Goal: Task Accomplishment & Management: Use online tool/utility

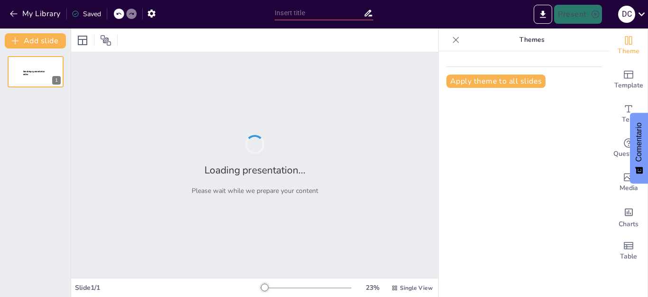
type input "Exploración de las Etapas del Ciclo de Proyecto: Perspectivas [PERSON_NAME] y […"
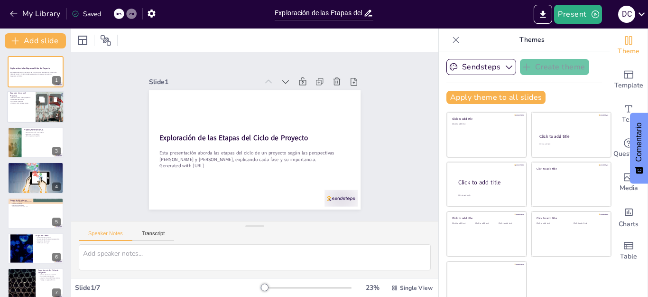
click at [38, 105] on div at bounding box center [50, 107] width 50 height 32
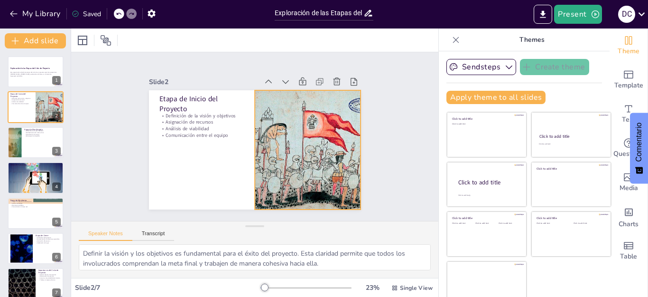
click at [285, 135] on div at bounding box center [226, 182] width 170 height 212
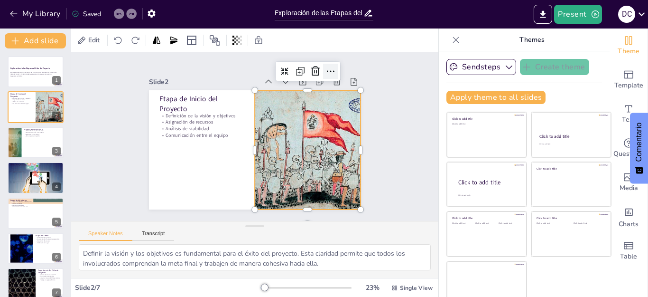
click at [272, 228] on icon at bounding box center [263, 236] width 16 height 16
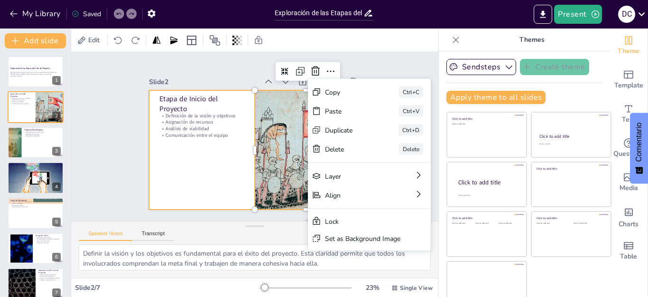
click at [186, 166] on div at bounding box center [248, 148] width 243 height 209
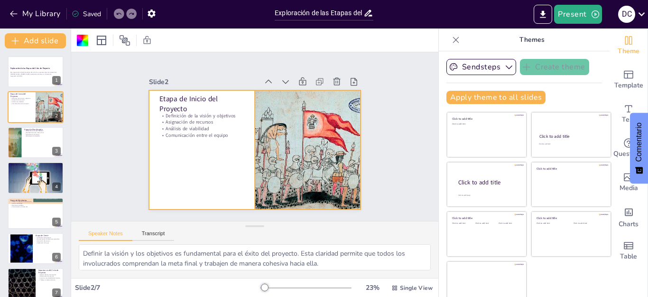
click at [286, 150] on div at bounding box center [294, 175] width 219 height 196
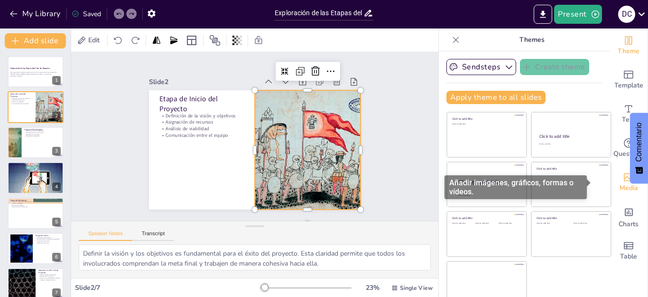
click at [623, 180] on icon "Add images, graphics, shapes or video" at bounding box center [628, 176] width 11 height 11
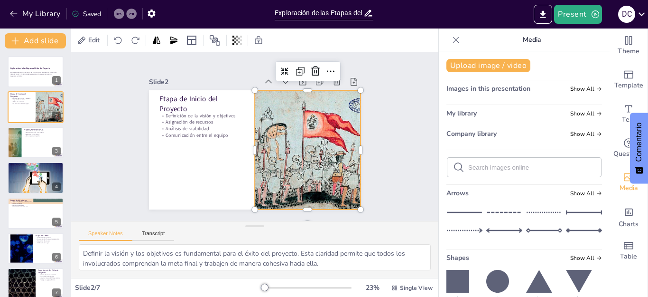
click at [393, 133] on div "Slide 1 Exploración de las Etapas del Ciclo de Proyecto Esta presentación abord…" at bounding box center [255, 136] width 404 height 303
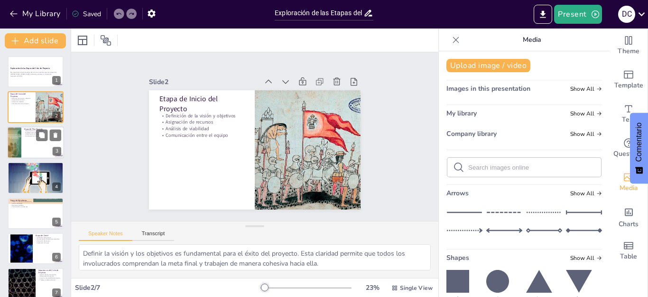
click at [30, 146] on div at bounding box center [35, 142] width 57 height 32
type textarea "Un plan detallado es la hoja de ruta del proyecto. Permite a todos los miembros…"
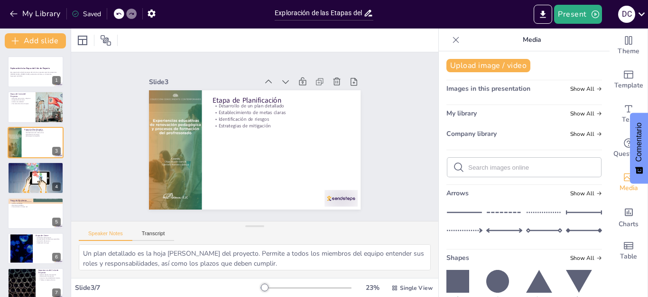
click at [451, 41] on icon at bounding box center [455, 39] width 9 height 9
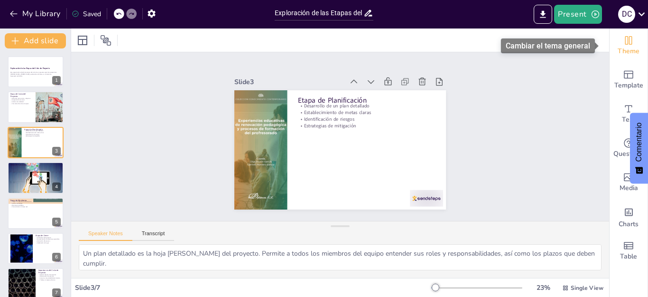
click at [623, 45] on icon "Change the overall theme" at bounding box center [628, 40] width 11 height 11
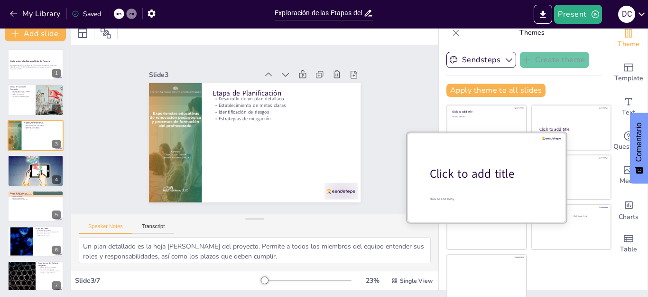
scroll to position [9, 0]
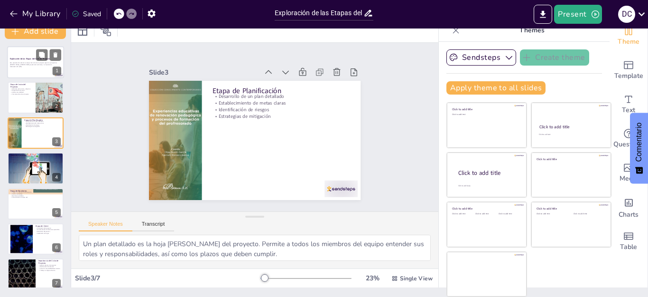
click at [21, 60] on div "Exploración de las Etapas del Ciclo de Proyecto" at bounding box center [35, 59] width 51 height 4
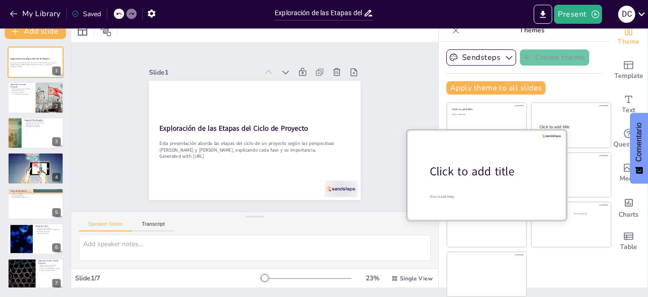
click at [484, 178] on div "Click to add title" at bounding box center [490, 171] width 121 height 16
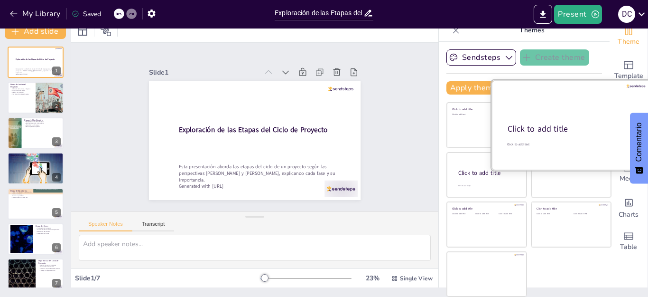
click at [559, 123] on div "Click to add title" at bounding box center [571, 128] width 126 height 11
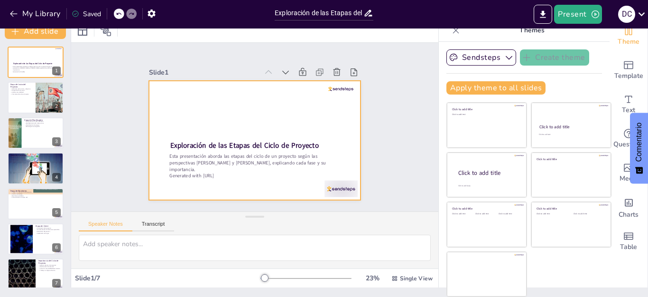
click at [238, 98] on div at bounding box center [244, 135] width 221 height 242
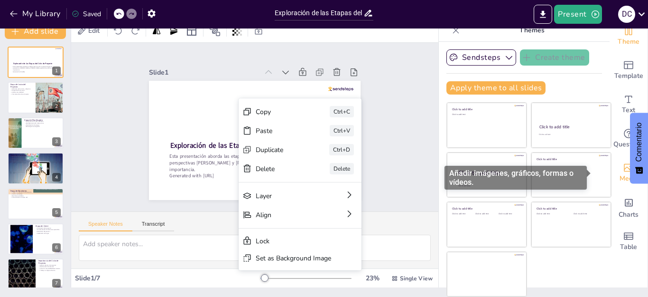
click at [620, 176] on span "Media" at bounding box center [629, 178] width 19 height 10
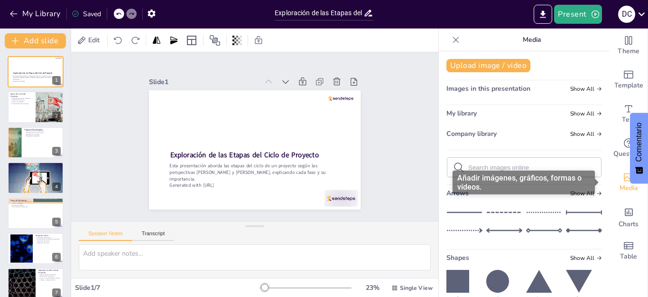
scroll to position [0, 0]
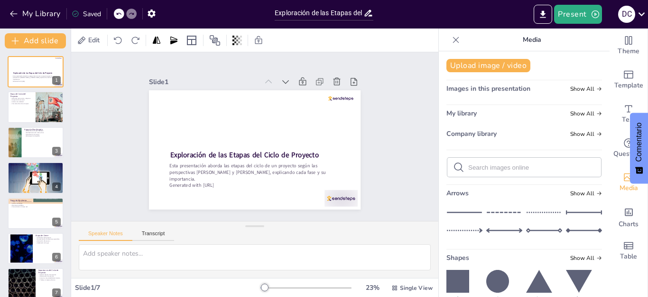
click at [504, 89] on span "Images in this presentation" at bounding box center [489, 88] width 84 height 9
click at [571, 87] on span "Show All" at bounding box center [587, 88] width 32 height 7
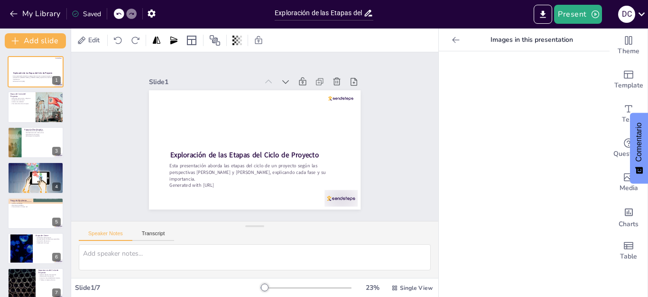
click at [451, 41] on icon at bounding box center [455, 39] width 9 height 9
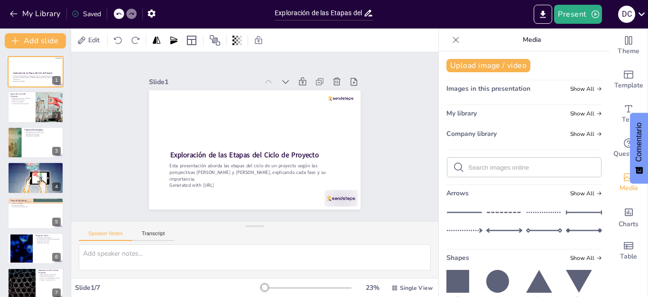
click at [522, 164] on input "text" at bounding box center [532, 167] width 127 height 7
type input "ciclo de proyectos"
click at [453, 165] on icon at bounding box center [458, 166] width 11 height 11
drag, startPoint x: 523, startPoint y: 167, endPoint x: 460, endPoint y: 165, distance: 62.7
click at [469, 165] on input "ciclo de proyectos" at bounding box center [532, 167] width 127 height 7
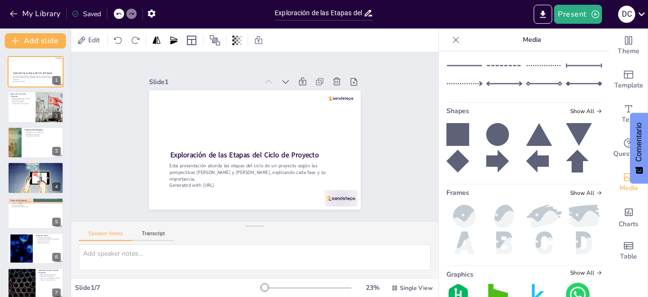
scroll to position [9, 0]
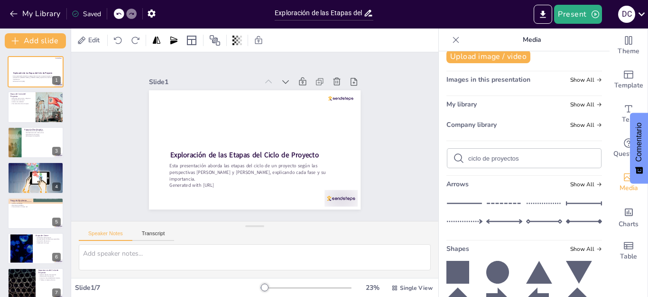
click at [516, 157] on input "ciclo de proyectos" at bounding box center [532, 158] width 127 height 7
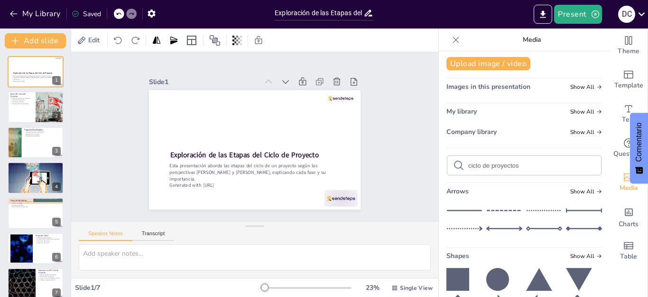
scroll to position [0, 0]
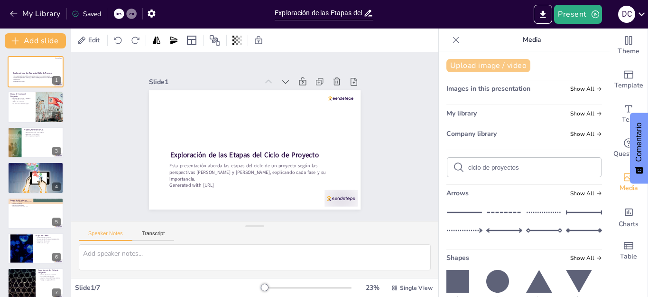
click at [491, 65] on button "Upload image / video" at bounding box center [489, 65] width 84 height 13
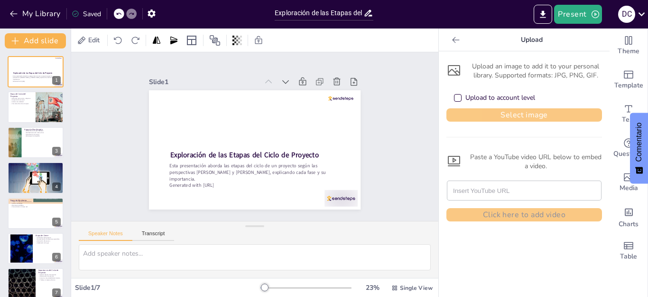
click at [466, 115] on button "Select image" at bounding box center [525, 114] width 156 height 13
click at [31, 111] on div at bounding box center [35, 107] width 57 height 32
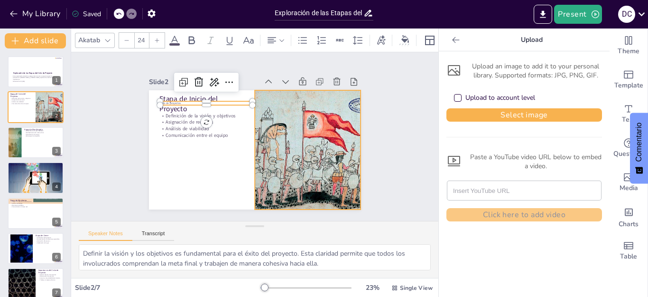
click at [300, 143] on div at bounding box center [275, 186] width 205 height 219
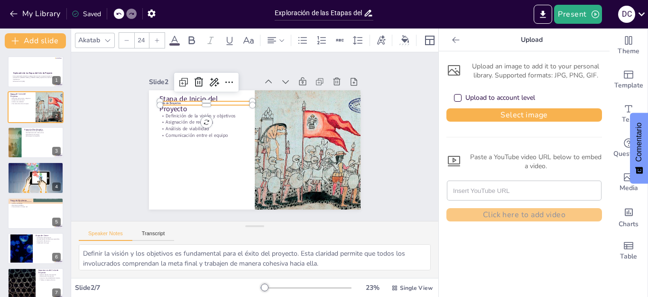
click at [299, 135] on div at bounding box center [226, 182] width 170 height 212
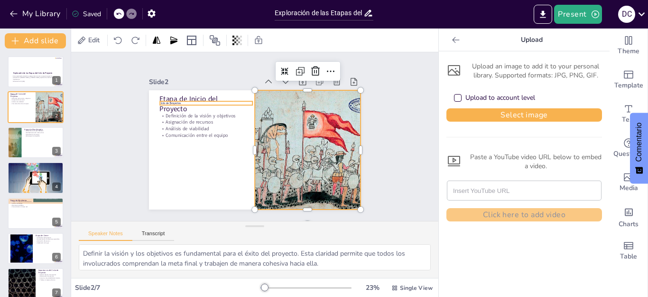
click at [197, 67] on span "ciclo de proyectos" at bounding box center [206, 59] width 19 height 15
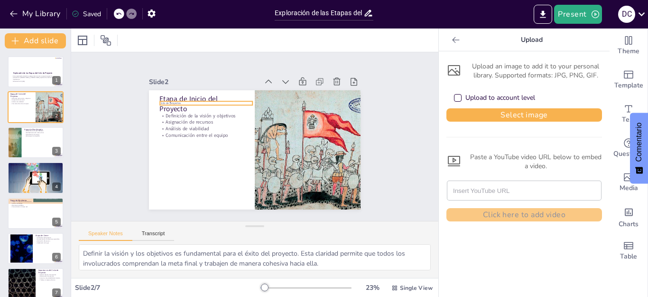
click at [263, 148] on p "ciclo de proyectos" at bounding box center [309, 159] width 92 height 23
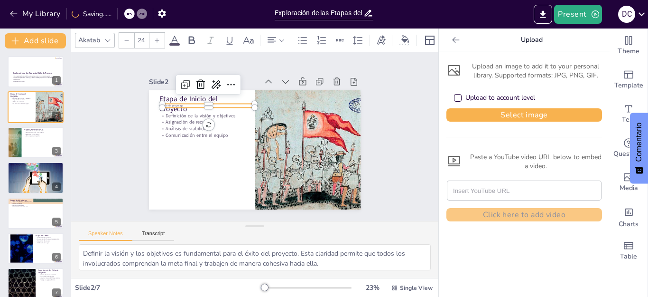
click at [247, 99] on div at bounding box center [269, 80] width 45 height 88
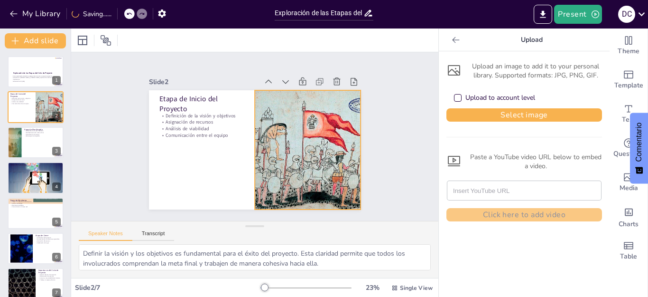
click at [302, 128] on div at bounding box center [264, 190] width 184 height 217
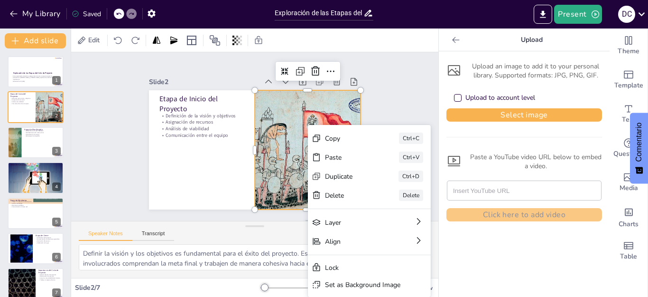
click at [293, 131] on div at bounding box center [201, 146] width 217 height 184
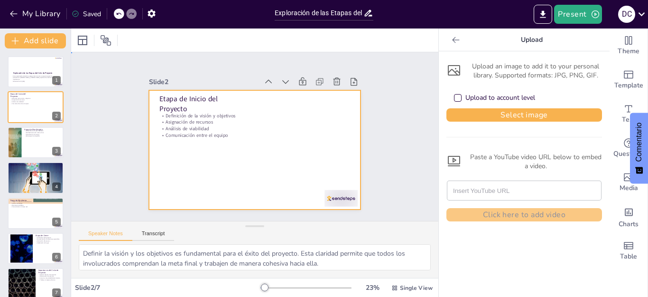
click at [273, 127] on div at bounding box center [248, 148] width 243 height 209
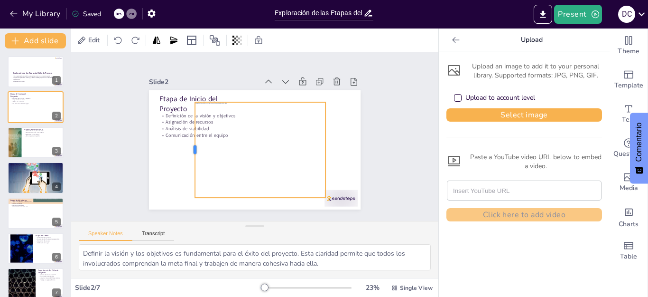
drag, startPoint x: 174, startPoint y: 150, endPoint x: 185, endPoint y: 148, distance: 11.1
click at [185, 148] on div at bounding box center [196, 110] width 62 height 82
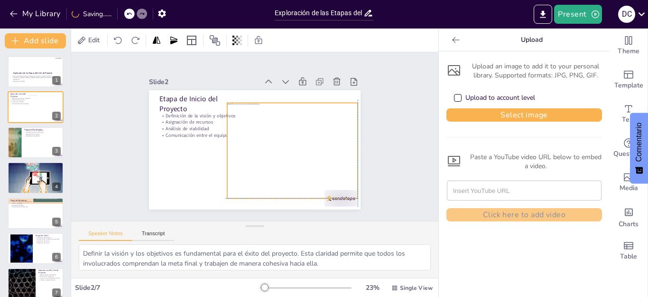
drag, startPoint x: 260, startPoint y: 142, endPoint x: 290, endPoint y: 140, distance: 29.5
click at [290, 140] on div at bounding box center [273, 166] width 170 height 160
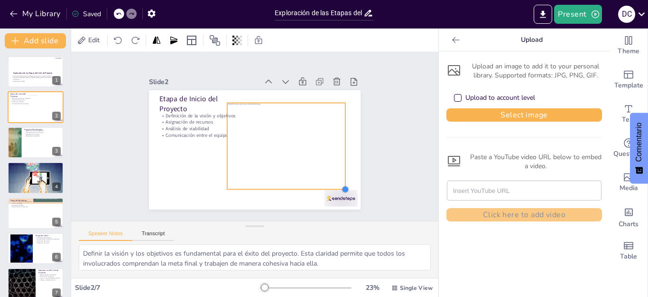
drag, startPoint x: 345, startPoint y: 186, endPoint x: 332, endPoint y: 177, distance: 16.1
click at [312, 222] on div at bounding box center [307, 227] width 10 height 10
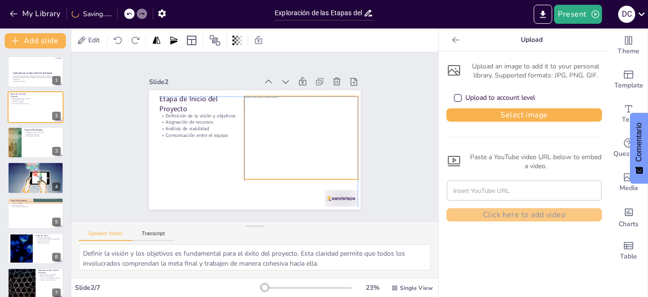
drag, startPoint x: 268, startPoint y: 135, endPoint x: 283, endPoint y: 130, distance: 16.2
click at [283, 130] on div at bounding box center [270, 175] width 126 height 147
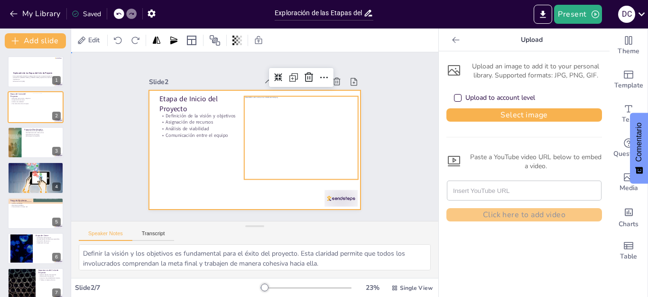
click at [187, 164] on div at bounding box center [250, 149] width 238 height 179
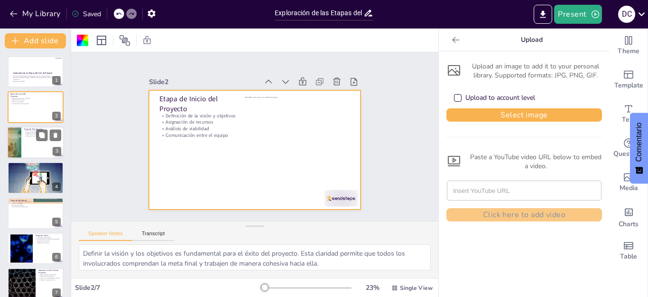
click at [23, 145] on div at bounding box center [35, 142] width 57 height 32
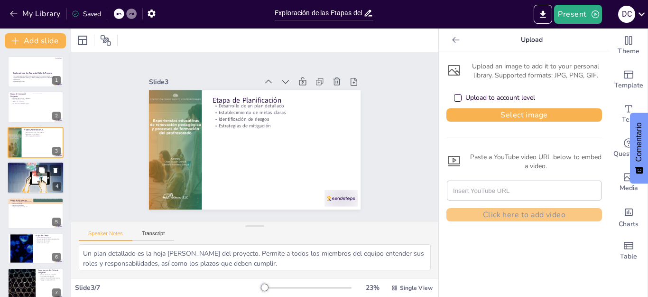
click at [21, 179] on div at bounding box center [35, 178] width 57 height 74
type textarea "La ejecución es donde los planes se convierten en acción. Es el momento en que …"
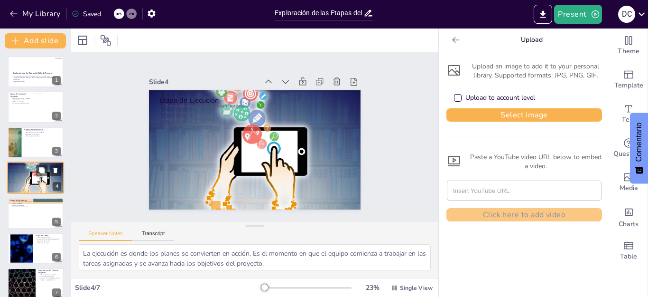
scroll to position [5, 0]
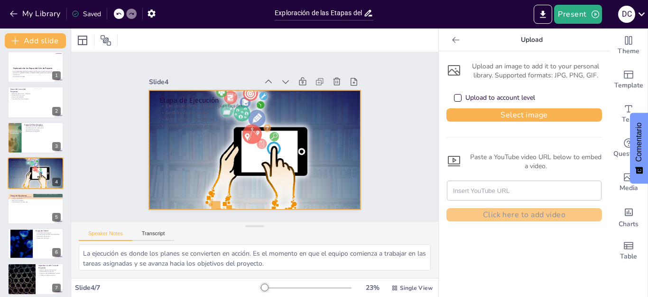
click at [319, 149] on div at bounding box center [245, 145] width 346 height 341
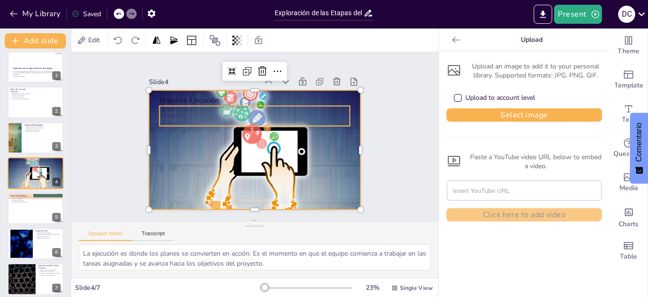
click at [194, 117] on p "Monitoreo del progreso" at bounding box center [267, 123] width 146 height 132
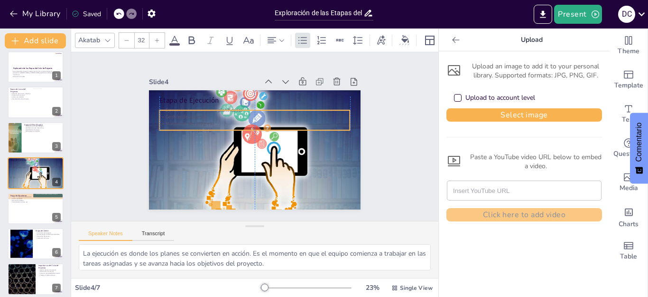
drag, startPoint x: 200, startPoint y: 119, endPoint x: 202, endPoint y: 123, distance: 4.9
click at [202, 123] on p "Ajustes en tiempo real" at bounding box center [256, 130] width 183 height 65
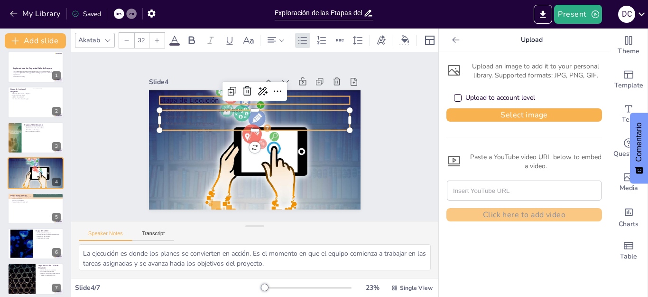
click at [152, 97] on div "Etapa de Ejecución Ejecución de actividades planificadas Gestión de recursos Mo…" at bounding box center [246, 146] width 237 height 230
type input "48"
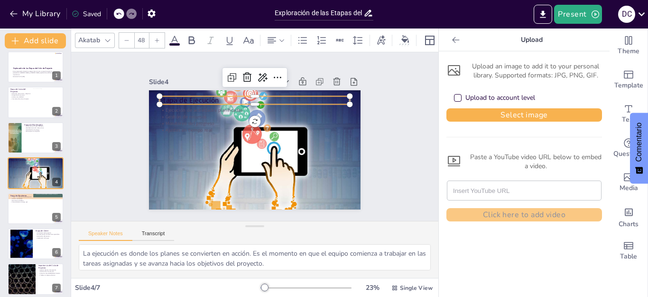
click at [286, 97] on p "Etapa de Ejecución" at bounding box center [291, 136] width 10 height 191
click at [205, 97] on p "Etapa de Ejecución" at bounding box center [279, 109] width 148 height 135
click at [204, 97] on p "Etapa de Ejecución" at bounding box center [276, 107] width 160 height 120
drag, startPoint x: 210, startPoint y: 98, endPoint x: 150, endPoint y: 97, distance: 60.8
click at [150, 97] on div "Ejecución de actividades planificadas Gestión de recursos Monitoreo del progres…" at bounding box center [243, 143] width 209 height 243
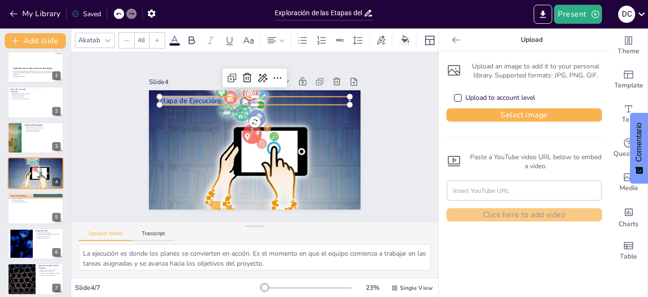
click at [175, 37] on icon at bounding box center [174, 40] width 11 height 11
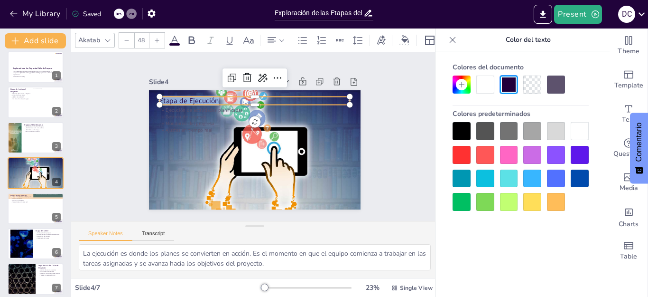
click at [488, 84] on div at bounding box center [486, 84] width 18 height 18
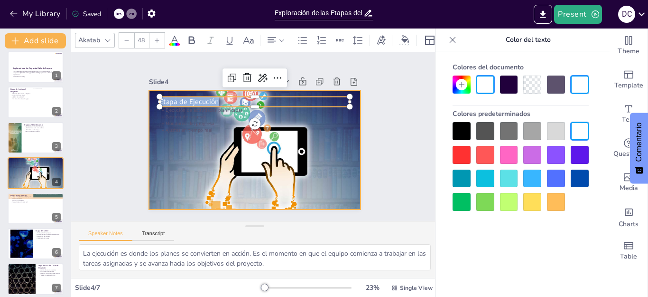
click at [211, 141] on div at bounding box center [251, 149] width 286 height 326
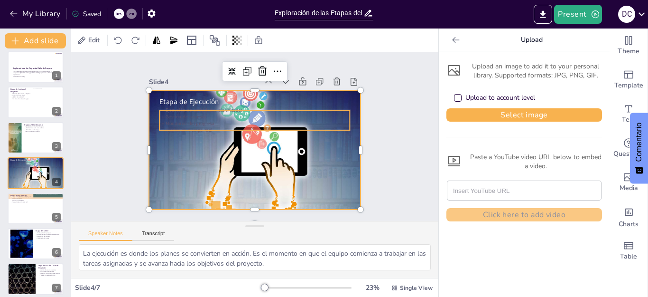
click at [178, 118] on p "Monitoreo del progreso" at bounding box center [261, 125] width 169 height 101
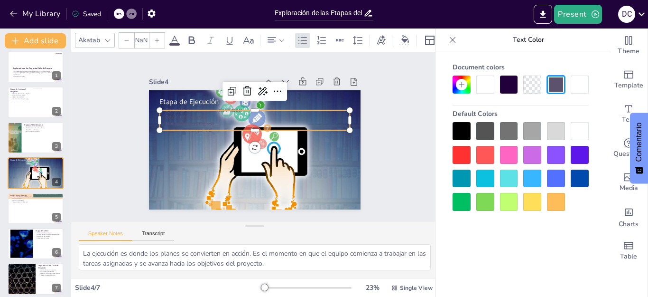
type input "32"
click at [176, 43] on span at bounding box center [174, 44] width 10 height 2
click at [483, 83] on div at bounding box center [486, 84] width 18 height 18
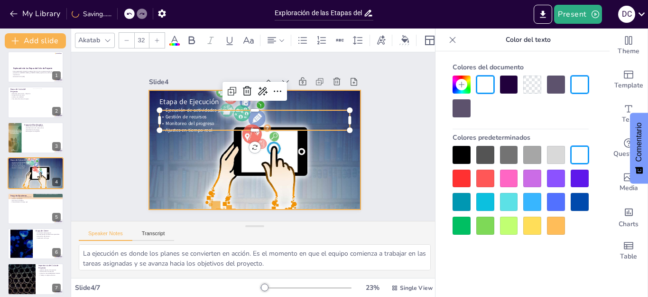
click at [333, 165] on div at bounding box center [249, 149] width 305 height 337
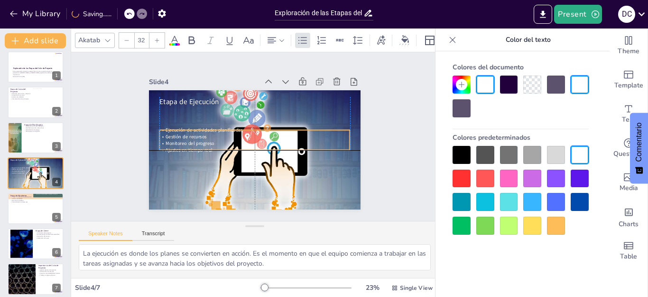
drag, startPoint x: 167, startPoint y: 111, endPoint x: 165, endPoint y: 131, distance: 19.6
click at [167, 130] on span "Gestión de recursos" at bounding box center [187, 122] width 41 height 15
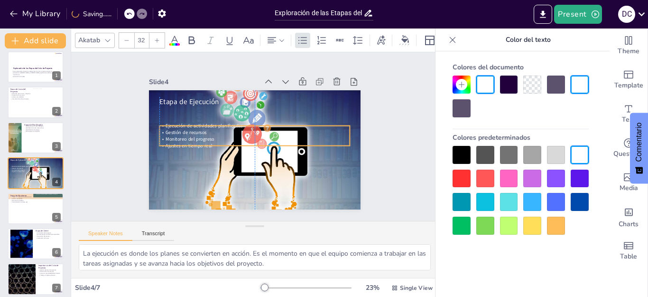
drag, startPoint x: 178, startPoint y: 129, endPoint x: 175, endPoint y: 125, distance: 5.7
click at [175, 116] on span "Gestión de recursos" at bounding box center [194, 105] width 40 height 23
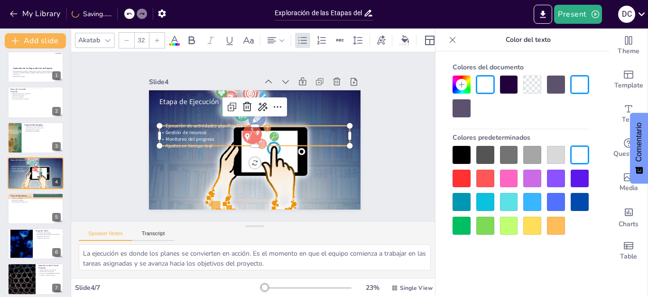
click at [316, 104] on div at bounding box center [251, 149] width 286 height 326
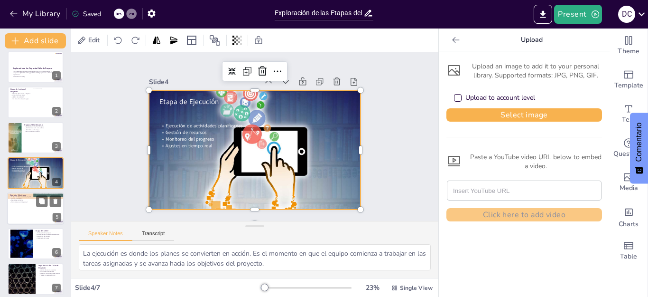
click at [21, 207] on div at bounding box center [35, 208] width 57 height 32
type textarea "La evaluación del avance es crucial para entender si el proyecto está en la dir…"
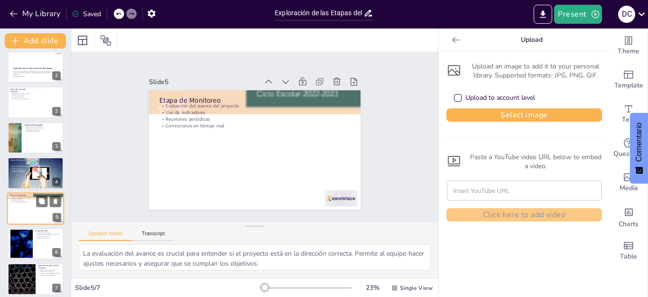
scroll to position [10, 0]
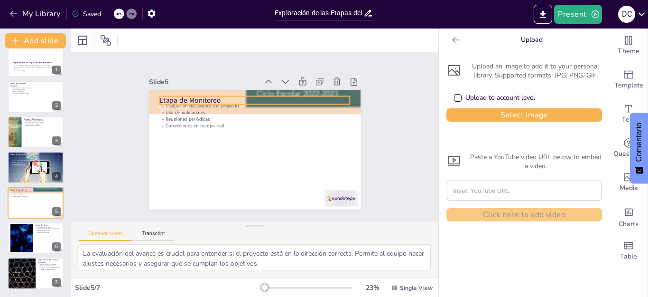
click at [281, 92] on p "Etapa de Monitoreo" at bounding box center [279, 109] width 148 height 135
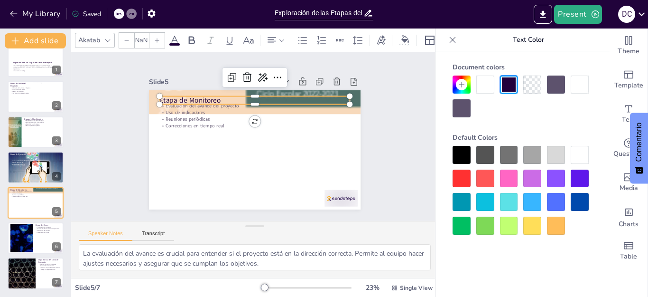
type input "48"
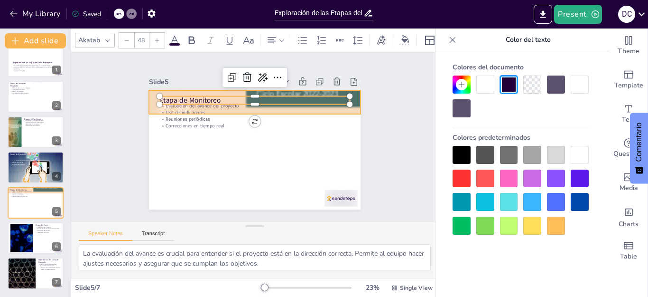
click at [348, 102] on div at bounding box center [283, 116] width 352 height 337
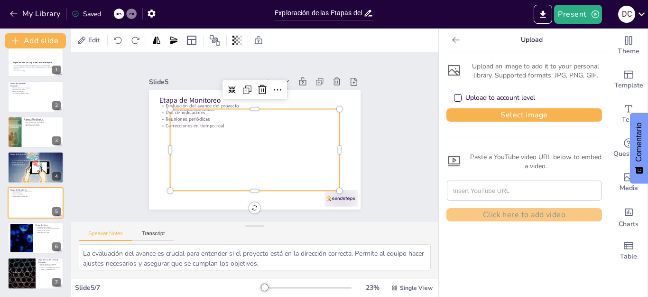
click at [234, 138] on div at bounding box center [244, 130] width 156 height 188
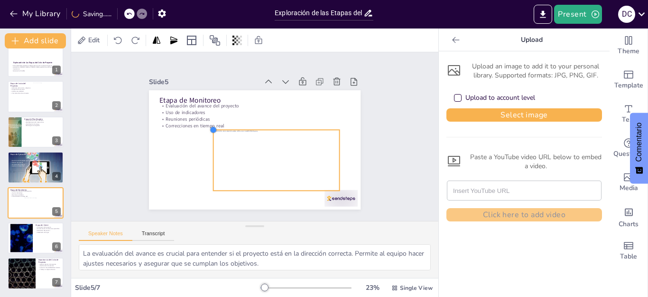
drag, startPoint x: 162, startPoint y: 108, endPoint x: 205, endPoint y: 144, distance: 56.3
click at [205, 144] on div "Etapa de Monitoreo Evaluación del avance del proyecto Uso de indicadores Reunio…" at bounding box center [245, 145] width 230 height 237
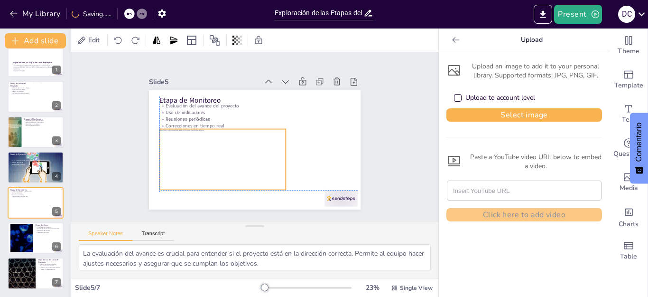
drag, startPoint x: 254, startPoint y: 148, endPoint x: 201, endPoint y: 149, distance: 52.7
click at [201, 149] on div at bounding box center [223, 113] width 97 height 139
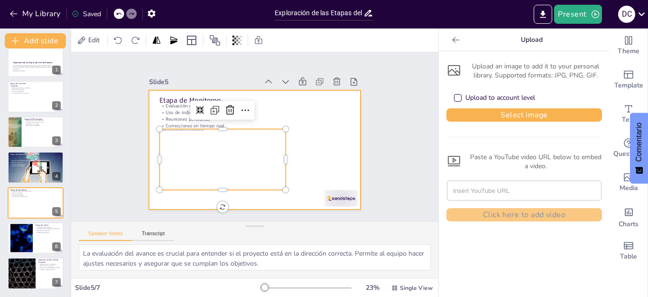
click at [323, 122] on p "Correcciones en tiempo real" at bounding box center [259, 127] width 177 height 84
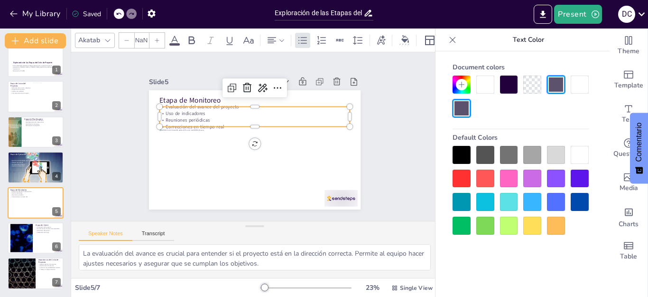
type input "32"
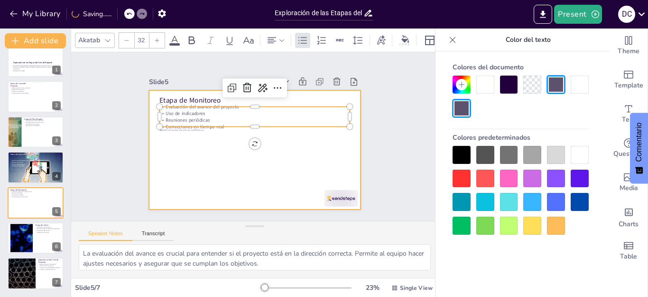
click at [316, 152] on div at bounding box center [248, 147] width 243 height 209
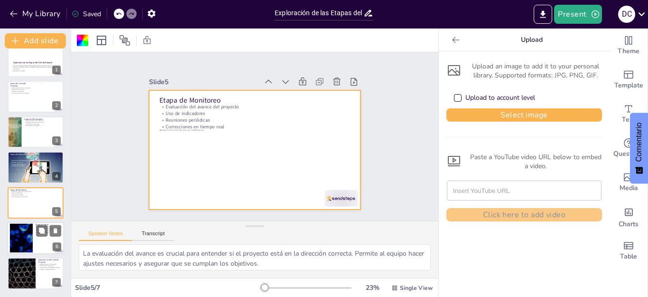
click at [34, 243] on div at bounding box center [35, 238] width 57 height 32
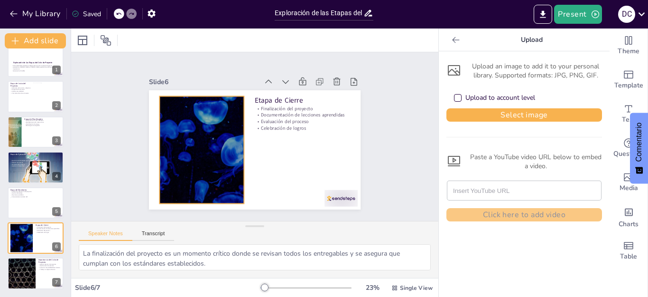
click at [214, 153] on div at bounding box center [203, 116] width 217 height 199
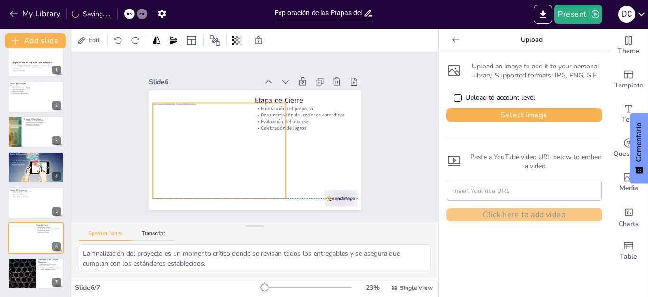
drag, startPoint x: 241, startPoint y: 131, endPoint x: 205, endPoint y: 129, distance: 35.7
click at [205, 129] on div at bounding box center [222, 115] width 155 height 163
click at [266, 65] on icon at bounding box center [271, 60] width 10 height 10
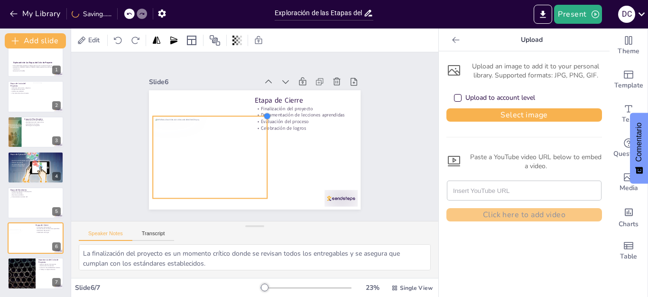
drag, startPoint x: 277, startPoint y: 101, endPoint x: 237, endPoint y: 114, distance: 41.6
click at [237, 114] on div "Etapa de Cierre Finalización del proyecto Documentación de lecciones aprendidas…" at bounding box center [248, 148] width 243 height 209
click at [248, 149] on div at bounding box center [242, 153] width 66 height 61
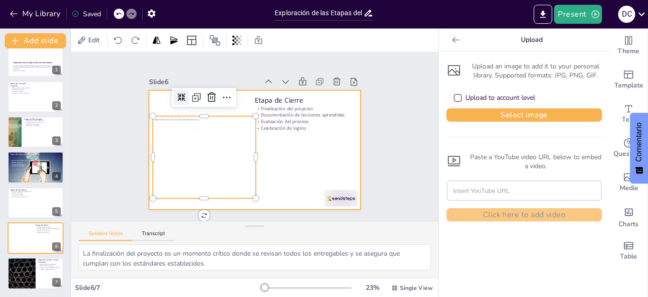
click at [276, 149] on div at bounding box center [241, 134] width 160 height 232
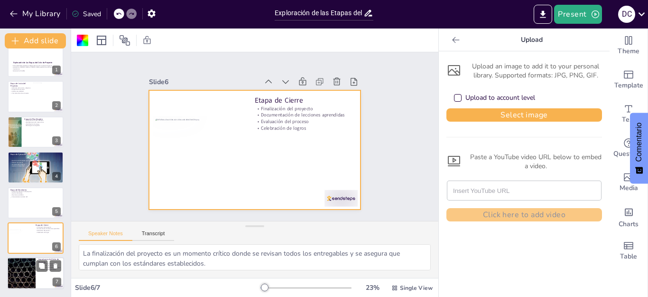
click at [36, 270] on div at bounding box center [35, 273] width 57 height 32
type textarea "La gestión efectiva de proyectos es esencial para garantizar que se cumplan los…"
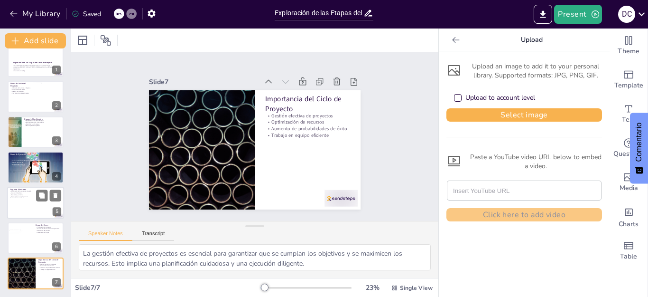
scroll to position [0, 0]
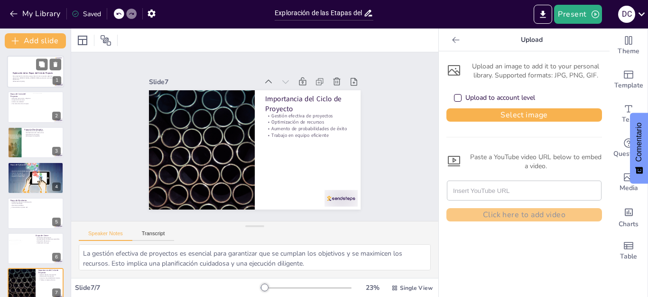
click at [26, 72] on strong "Exploración de las Etapas del Ciclo de Proyecto" at bounding box center [33, 73] width 40 height 2
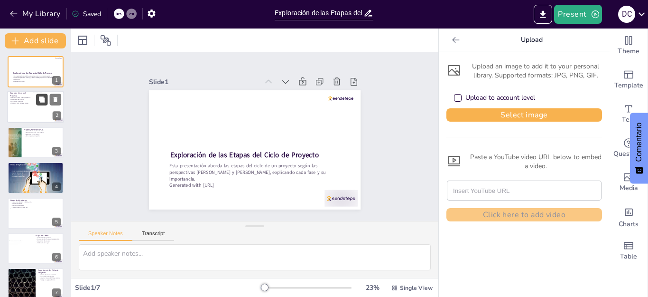
click at [37, 96] on button at bounding box center [41, 99] width 11 height 11
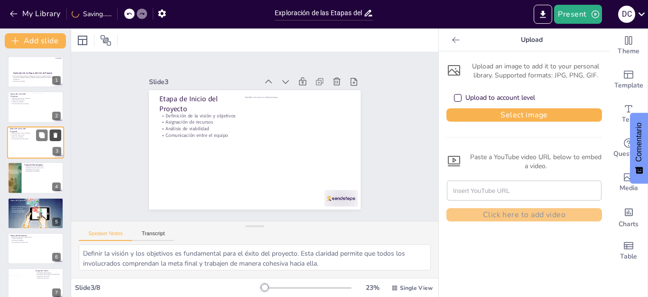
click at [56, 137] on icon at bounding box center [56, 134] width 4 height 5
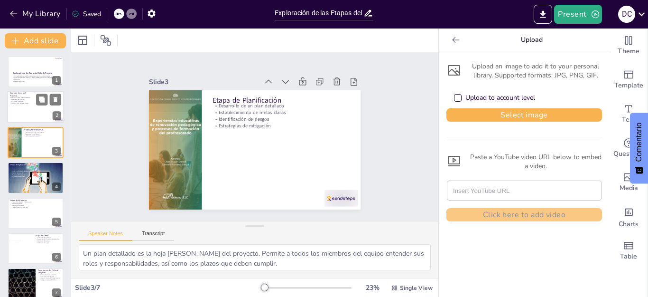
click at [19, 107] on div at bounding box center [35, 107] width 57 height 32
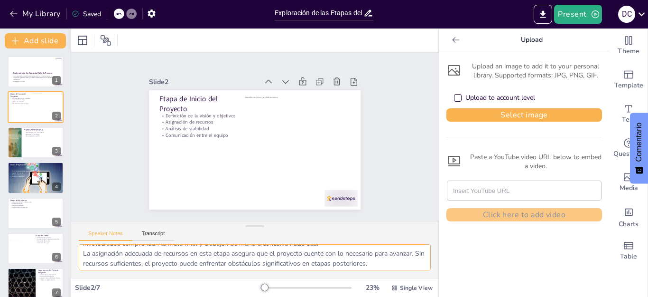
drag, startPoint x: 83, startPoint y: 252, endPoint x: 324, endPoint y: 261, distance: 241.3
click at [324, 261] on textarea "Definir la visión y los objetivos es fundamental para el éxito del proyecto. Es…" at bounding box center [255, 257] width 352 height 26
click at [80, 258] on textarea "Definir la visión y los objetivos es fundamental para el éxito del proyecto. Es…" at bounding box center [255, 257] width 352 height 26
click at [86, 253] on textarea "Definir la visión y los objetivos es fundamental para el éxito del proyecto. Es…" at bounding box center [255, 257] width 352 height 26
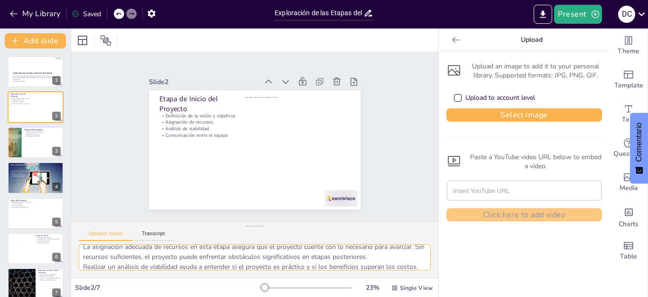
scroll to position [62, 0]
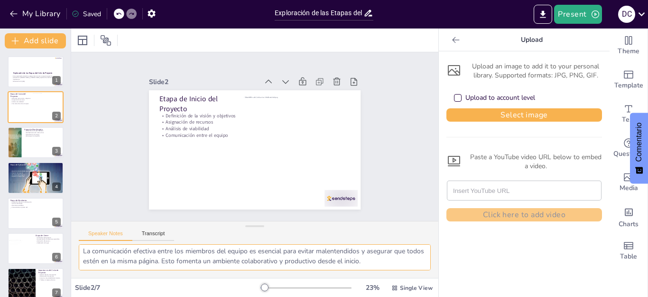
drag, startPoint x: 84, startPoint y: 252, endPoint x: 399, endPoint y: 259, distance: 315.3
click at [399, 259] on textarea "Definir la visión y los objetivos es fundamental para el éxito del proyecto. Es…" at bounding box center [255, 257] width 352 height 26
click at [17, 142] on div at bounding box center [13, 142] width 21 height 32
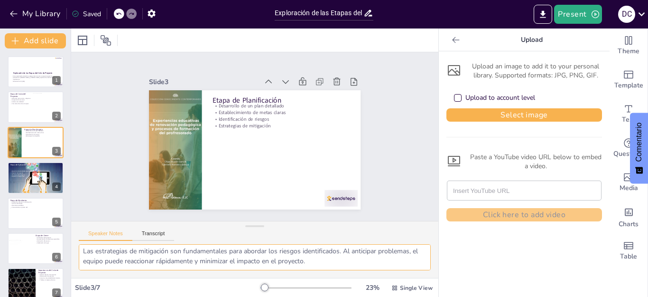
drag, startPoint x: 83, startPoint y: 253, endPoint x: 475, endPoint y: 315, distance: 397.5
click at [475, 296] on html "My Library Saved Exploración de las Etapas del Ciclo de Proyecto: Perspectivas …" at bounding box center [324, 148] width 648 height 297
click at [36, 161] on div "Etapa de Ejecución Ejecución de actividades planificadas Gestión de recursos Mo…" at bounding box center [35, 161] width 57 height 0
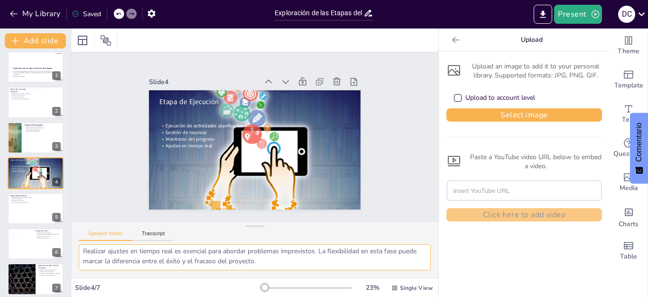
scroll to position [0, 0]
drag, startPoint x: 287, startPoint y: 263, endPoint x: 50, endPoint y: 209, distance: 243.0
click at [50, 209] on div "Document fonts Akatab Recently used Mulish Popular fonts Lato Montserrat Open S…" at bounding box center [324, 162] width 648 height 268
click at [91, 252] on textarea "La ejecución es donde los planes se convierten en acción. Es el momento en que …" at bounding box center [255, 257] width 352 height 26
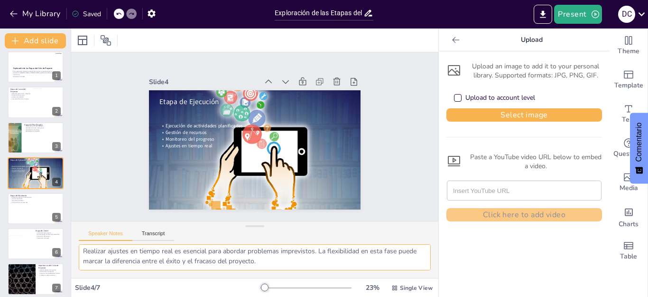
drag, startPoint x: 84, startPoint y: 252, endPoint x: 309, endPoint y: 277, distance: 225.9
click at [309, 277] on div "La ejecución es donde los planes se convierten en acción. Es el momento en que …" at bounding box center [254, 261] width 367 height 34
click at [14, 208] on div at bounding box center [27, 211] width 34 height 17
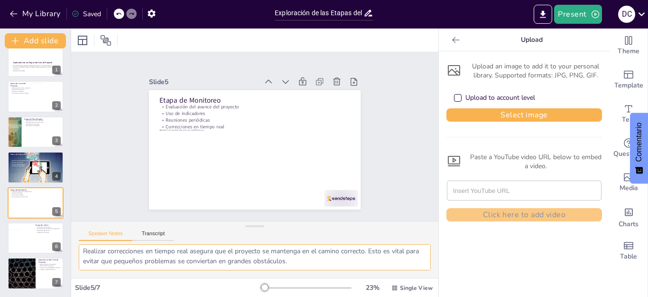
drag, startPoint x: 83, startPoint y: 250, endPoint x: 330, endPoint y: 273, distance: 248.9
click at [330, 273] on div "La evaluación del avance es crucial para entender si el proyecto está en la dir…" at bounding box center [254, 261] width 367 height 34
click at [26, 237] on div at bounding box center [22, 240] width 28 height 22
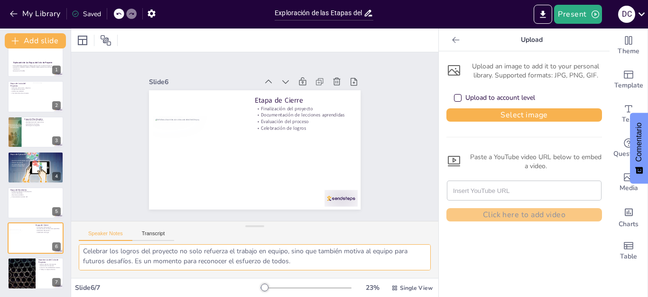
drag, startPoint x: 84, startPoint y: 253, endPoint x: 312, endPoint y: 263, distance: 229.0
click at [312, 263] on textarea "La finalización del proyecto es un momento crítico donde se revisan todos los e…" at bounding box center [255, 257] width 352 height 26
click at [38, 270] on button at bounding box center [41, 265] width 11 height 11
type textarea "La gestión efectiva de proyectos es esencial para garantizar que se cumplan los…"
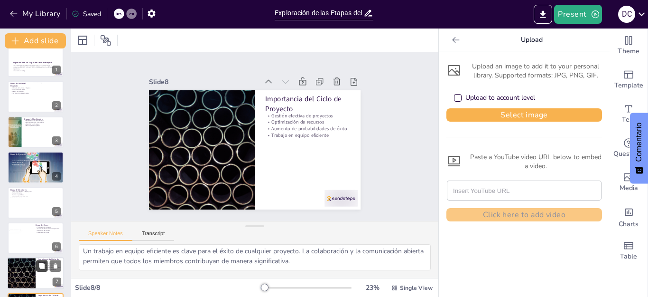
scroll to position [46, 0]
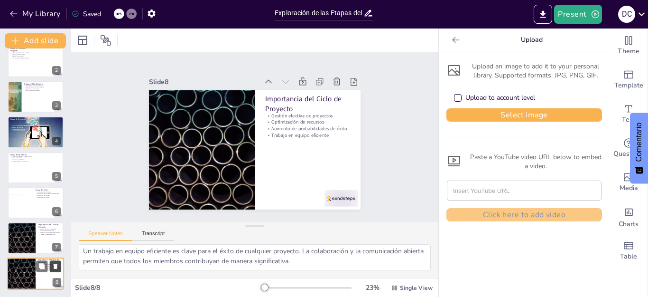
click at [57, 268] on icon at bounding box center [55, 266] width 7 height 7
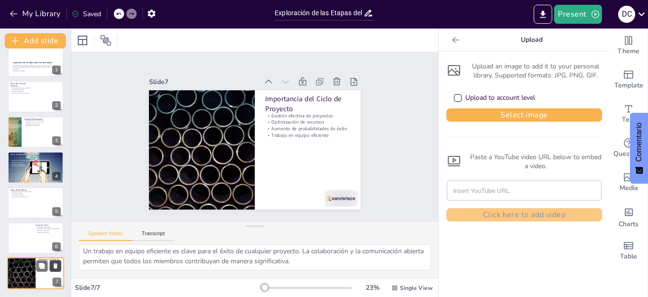
scroll to position [10, 0]
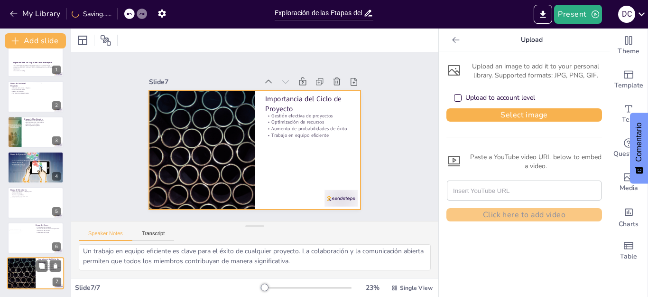
click at [44, 274] on div at bounding box center [35, 273] width 57 height 32
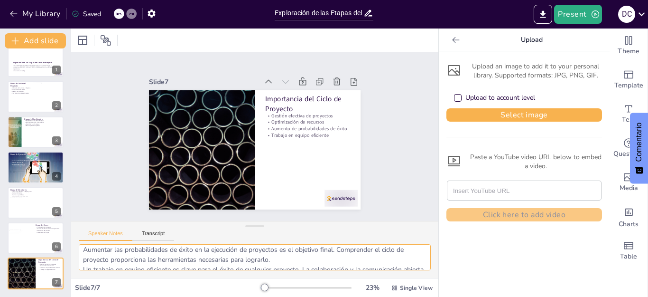
scroll to position [62, 0]
drag, startPoint x: 83, startPoint y: 256, endPoint x: 335, endPoint y: 286, distance: 253.8
click at [335, 286] on div "Slide 1 Exploración de las Etapas del Ciclo de Proyecto Esta presentación abord…" at bounding box center [254, 162] width 367 height 268
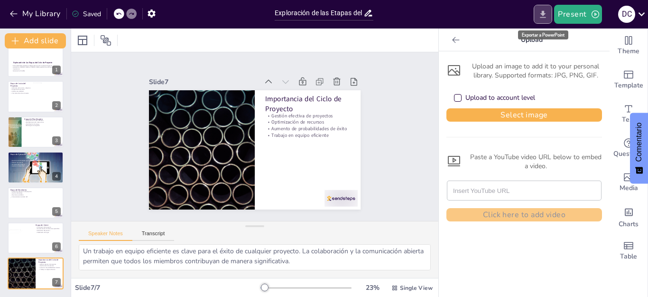
click at [541, 13] on icon "Export to PowerPoint" at bounding box center [543, 14] width 10 height 10
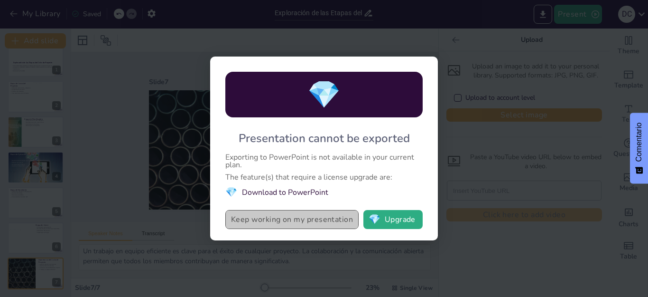
click at [280, 223] on button "Keep working on my presentation" at bounding box center [291, 219] width 133 height 19
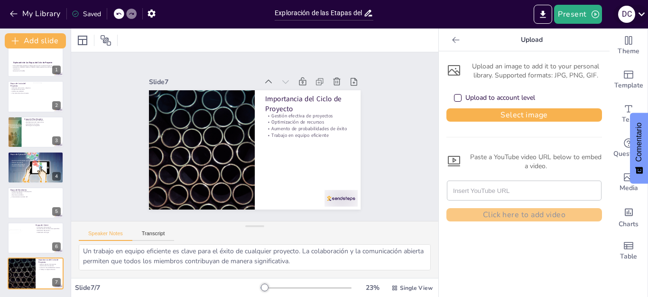
click at [642, 14] on icon at bounding box center [642, 14] width 13 height 13
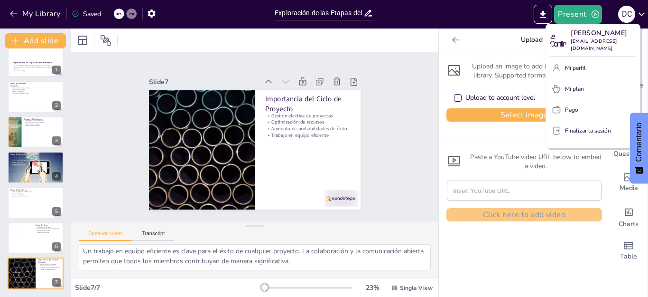
click at [586, 14] on div at bounding box center [324, 148] width 648 height 297
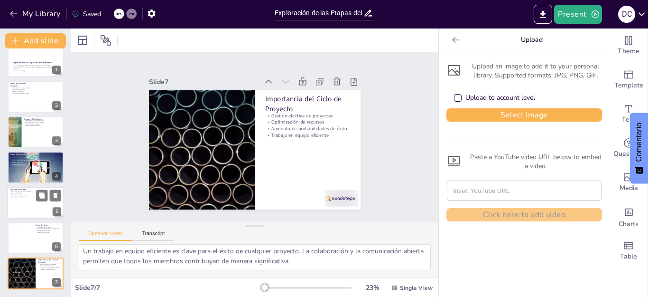
scroll to position [0, 0]
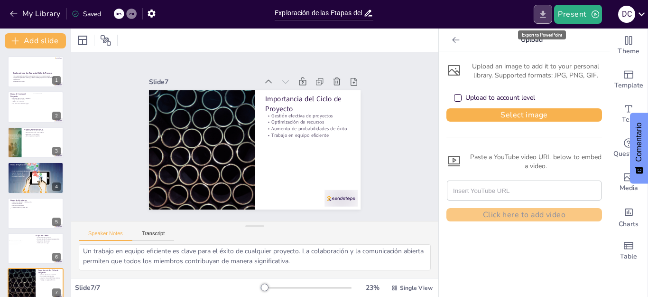
click at [544, 17] on icon "Export to PowerPoint" at bounding box center [543, 14] width 10 height 10
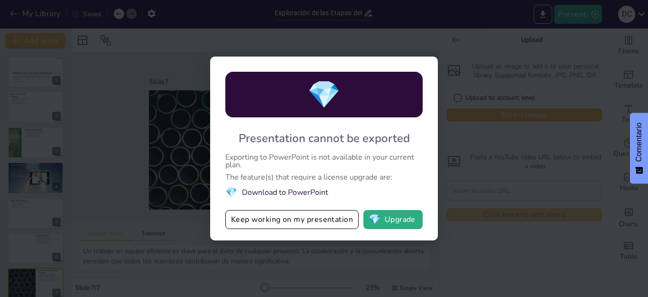
click at [557, 15] on div "💎 Presentation cannot be exported Exporting to PowerPoint is not available in y…" at bounding box center [324, 148] width 648 height 297
drag, startPoint x: 232, startPoint y: 218, endPoint x: 335, endPoint y: 221, distance: 103.0
click at [335, 221] on button "Keep working on my presentation" at bounding box center [291, 219] width 133 height 19
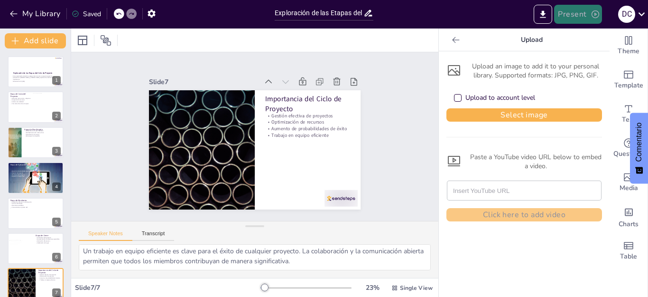
click at [577, 17] on button "Present" at bounding box center [577, 14] width 47 height 19
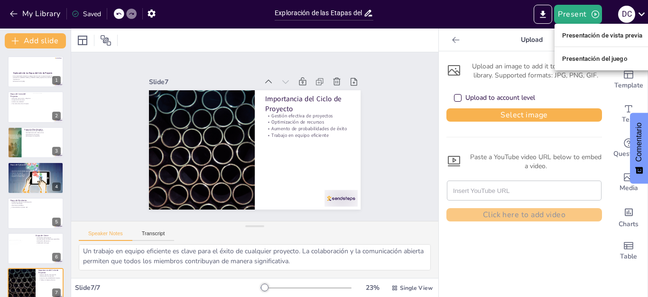
click at [448, 38] on div at bounding box center [324, 148] width 648 height 297
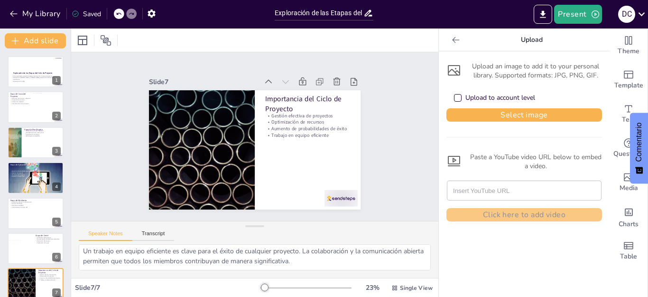
click at [451, 40] on icon at bounding box center [455, 39] width 9 height 9
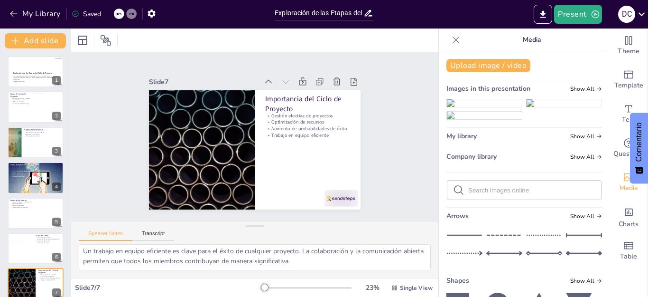
click at [451, 39] on icon at bounding box center [455, 39] width 9 height 9
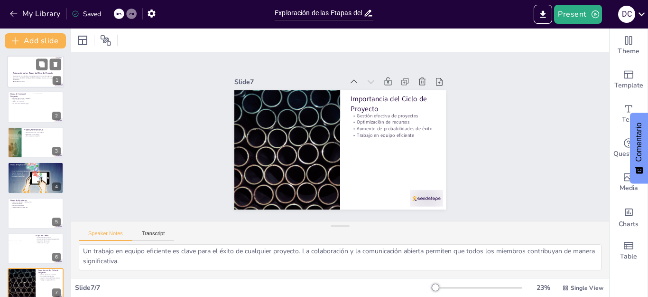
click at [18, 58] on div at bounding box center [35, 72] width 57 height 32
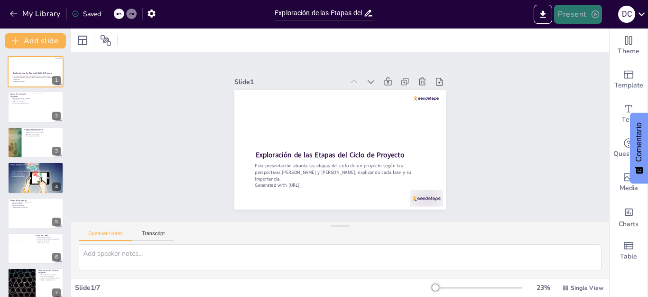
click at [585, 14] on button "Present" at bounding box center [577, 14] width 47 height 19
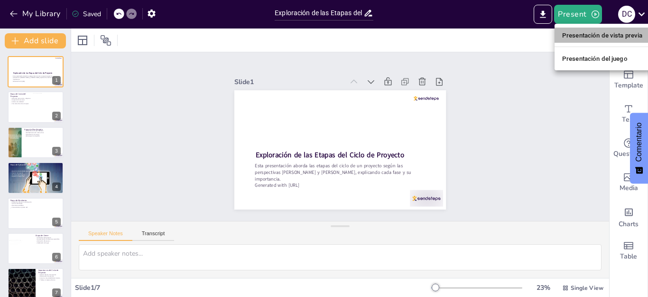
click at [574, 38] on font "Presentación de vista previa" at bounding box center [603, 35] width 81 height 7
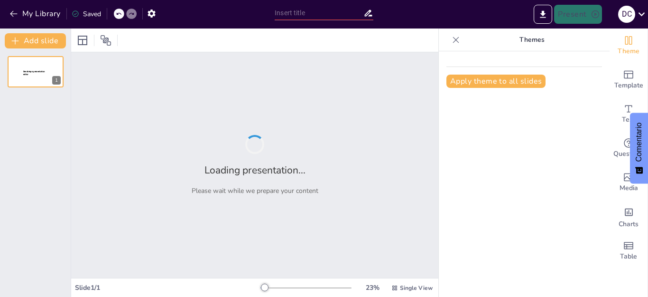
type input "Exploración de las Etapas del Ciclo de Proyecto: Perspectivas [PERSON_NAME] y […"
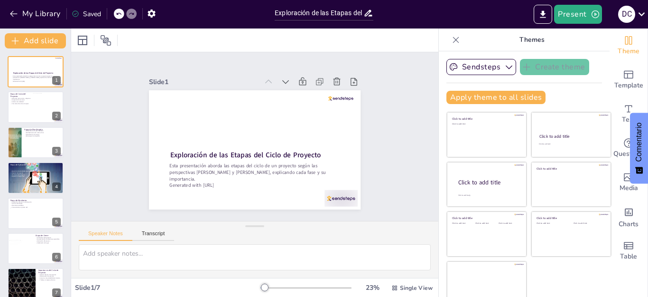
click at [453, 39] on icon at bounding box center [456, 40] width 6 height 6
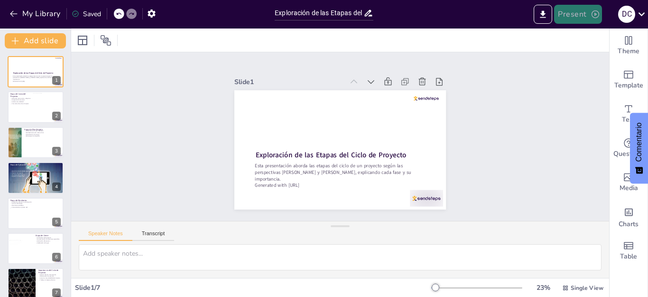
click at [582, 14] on button "Present" at bounding box center [577, 14] width 47 height 19
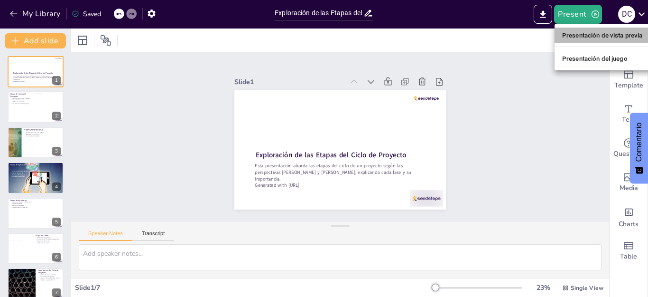
click at [566, 35] on font "Presentación de vista previa" at bounding box center [603, 35] width 81 height 7
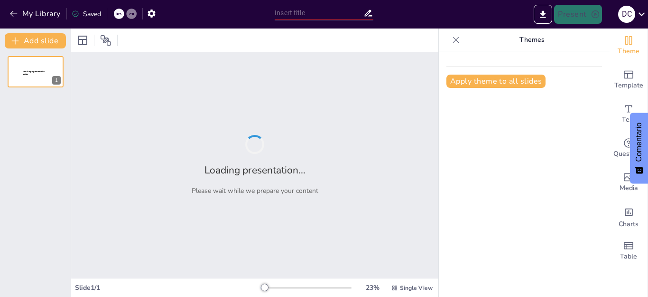
type input "Exploración de las Etapas del Ciclo de Proyecto: Perspectivas [PERSON_NAME] y […"
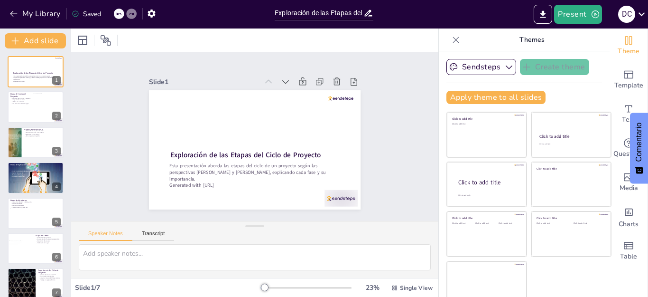
click at [451, 41] on icon at bounding box center [455, 39] width 9 height 9
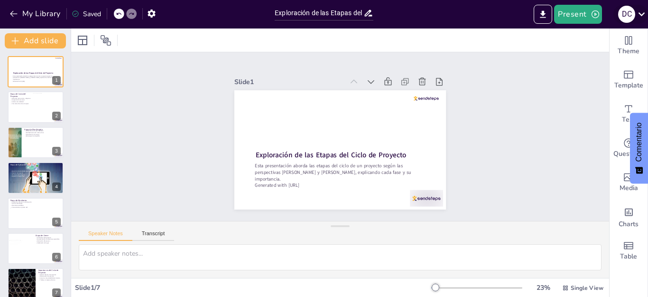
click at [642, 15] on icon at bounding box center [641, 14] width 7 height 4
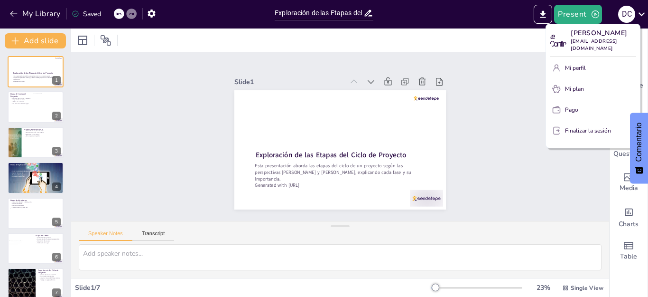
drag, startPoint x: 570, startPoint y: 69, endPoint x: 467, endPoint y: 57, distance: 103.3
click at [467, 57] on div at bounding box center [324, 148] width 648 height 297
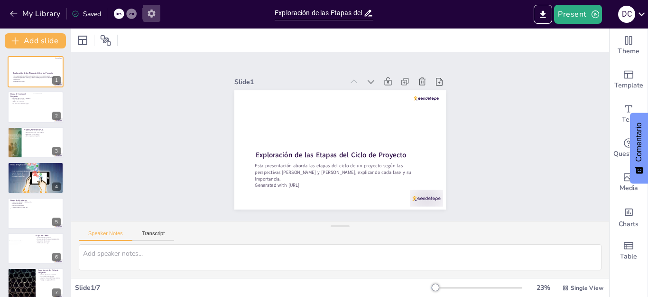
click at [153, 14] on icon "button" at bounding box center [152, 13] width 8 height 8
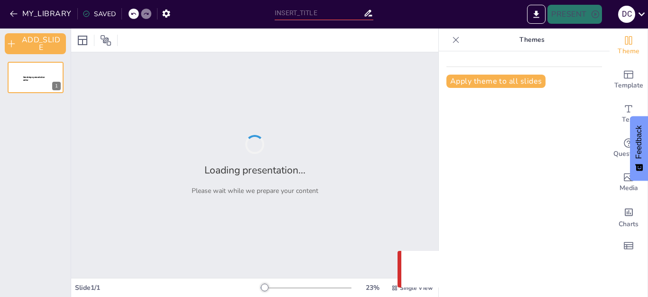
type input "Exploración de las Etapas del Ciclo de Proyecto: Perspectivas [PERSON_NAME] y […"
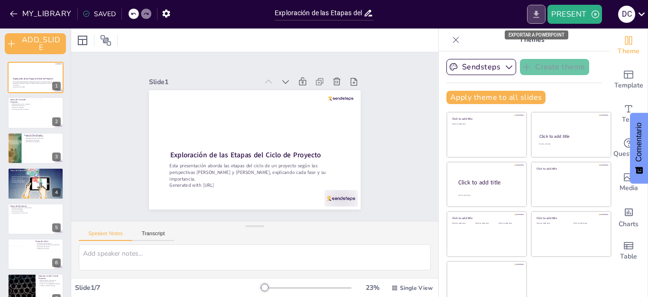
click at [537, 14] on icon "EXPORT_TO_POWERPOINT" at bounding box center [537, 13] width 6 height 7
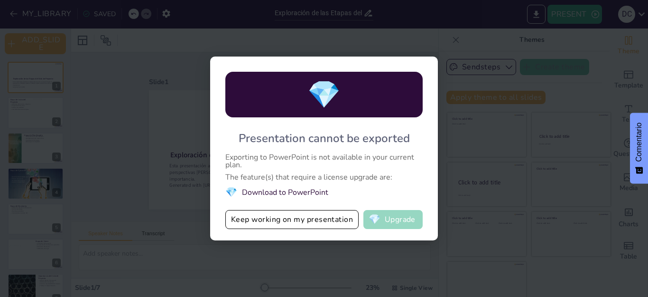
click at [391, 222] on button "💎 Upgrade" at bounding box center [393, 219] width 59 height 19
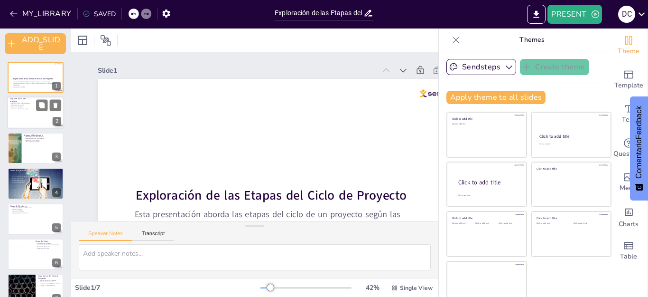
click at [38, 114] on div at bounding box center [46, 109] width 33 height 22
type textarea "Definir la visión y los objetivos es fundamental para el éxito del proyecto. Es…"
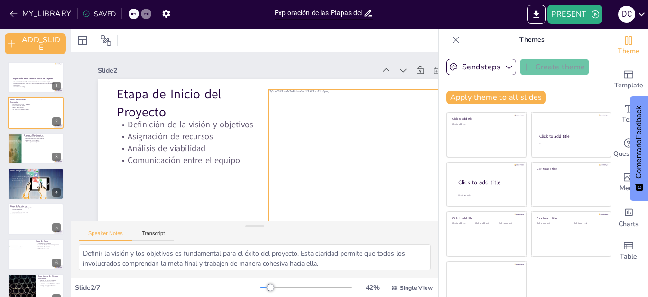
click at [340, 145] on div at bounding box center [273, 246] width 227 height 263
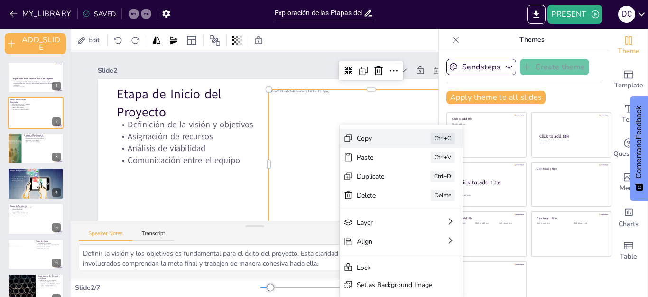
click at [106, 76] on div "Copy Ctrl+C" at bounding box center [44, 60] width 124 height 32
